Goal: Navigation & Orientation: Find specific page/section

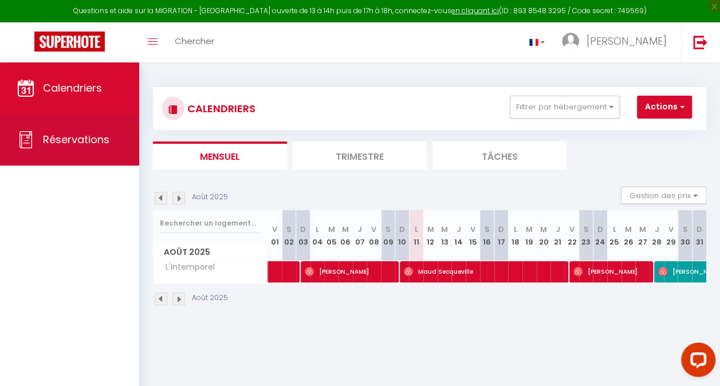
click at [68, 143] on span "Réservations" at bounding box center [76, 139] width 66 height 14
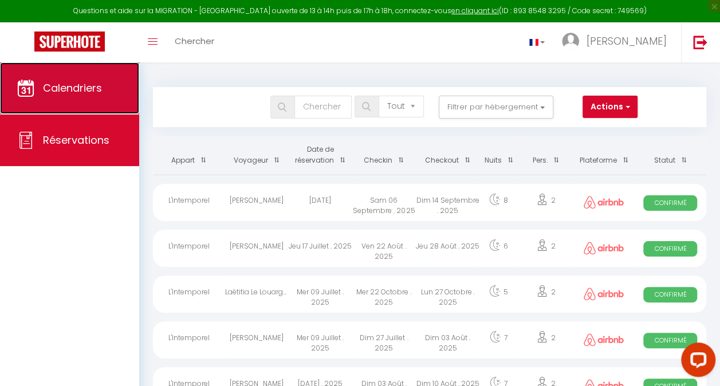
click at [61, 89] on span "Calendriers" at bounding box center [72, 88] width 59 height 14
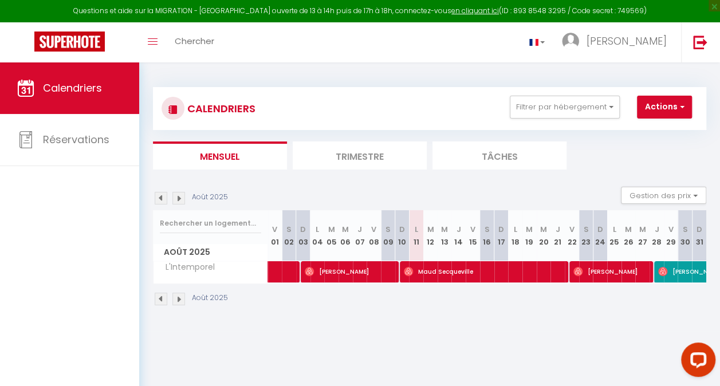
click at [328, 152] on li "Trimestre" at bounding box center [360, 156] width 134 height 28
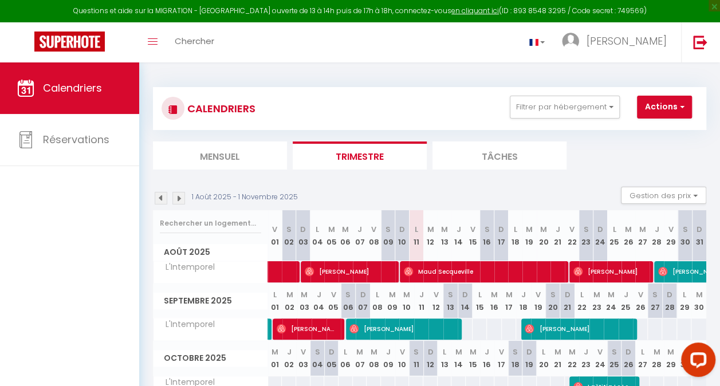
click at [160, 199] on img at bounding box center [161, 198] width 13 height 13
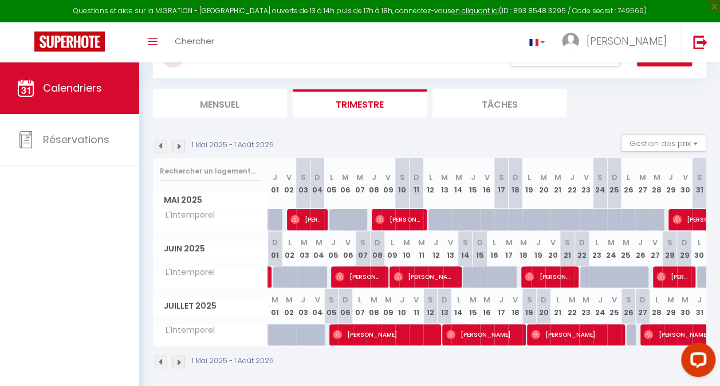
scroll to position [53, 0]
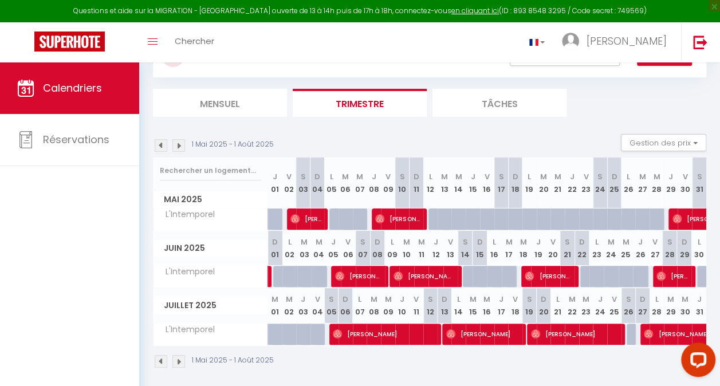
click at [180, 142] on img at bounding box center [178, 145] width 13 height 13
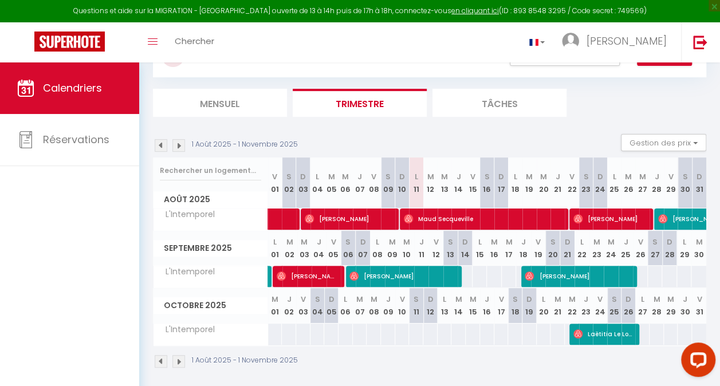
click at [160, 146] on img at bounding box center [161, 145] width 13 height 13
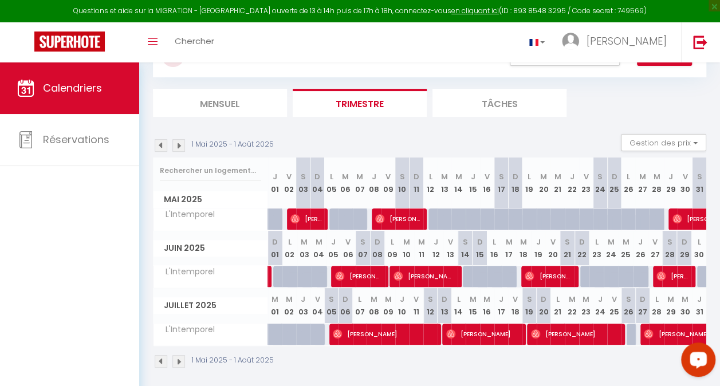
click at [180, 143] on img at bounding box center [178, 145] width 13 height 13
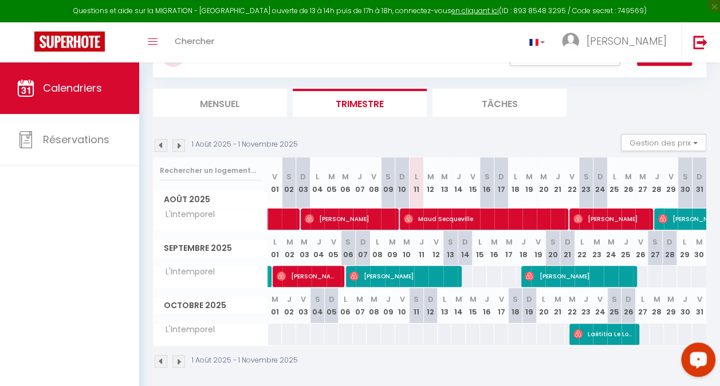
click at [163, 150] on img at bounding box center [161, 145] width 13 height 13
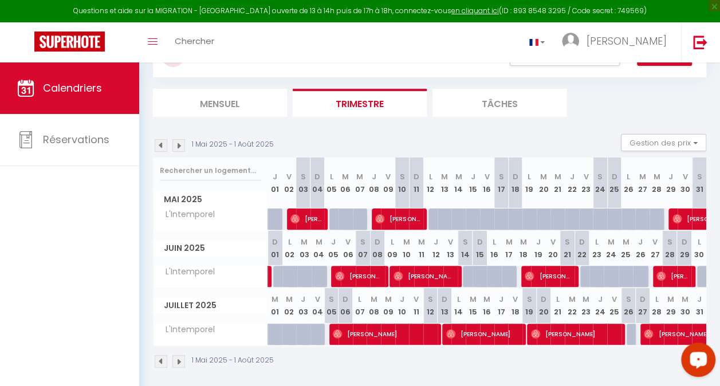
click at [179, 149] on img at bounding box center [178, 145] width 13 height 13
